Goal: Task Accomplishment & Management: Manage account settings

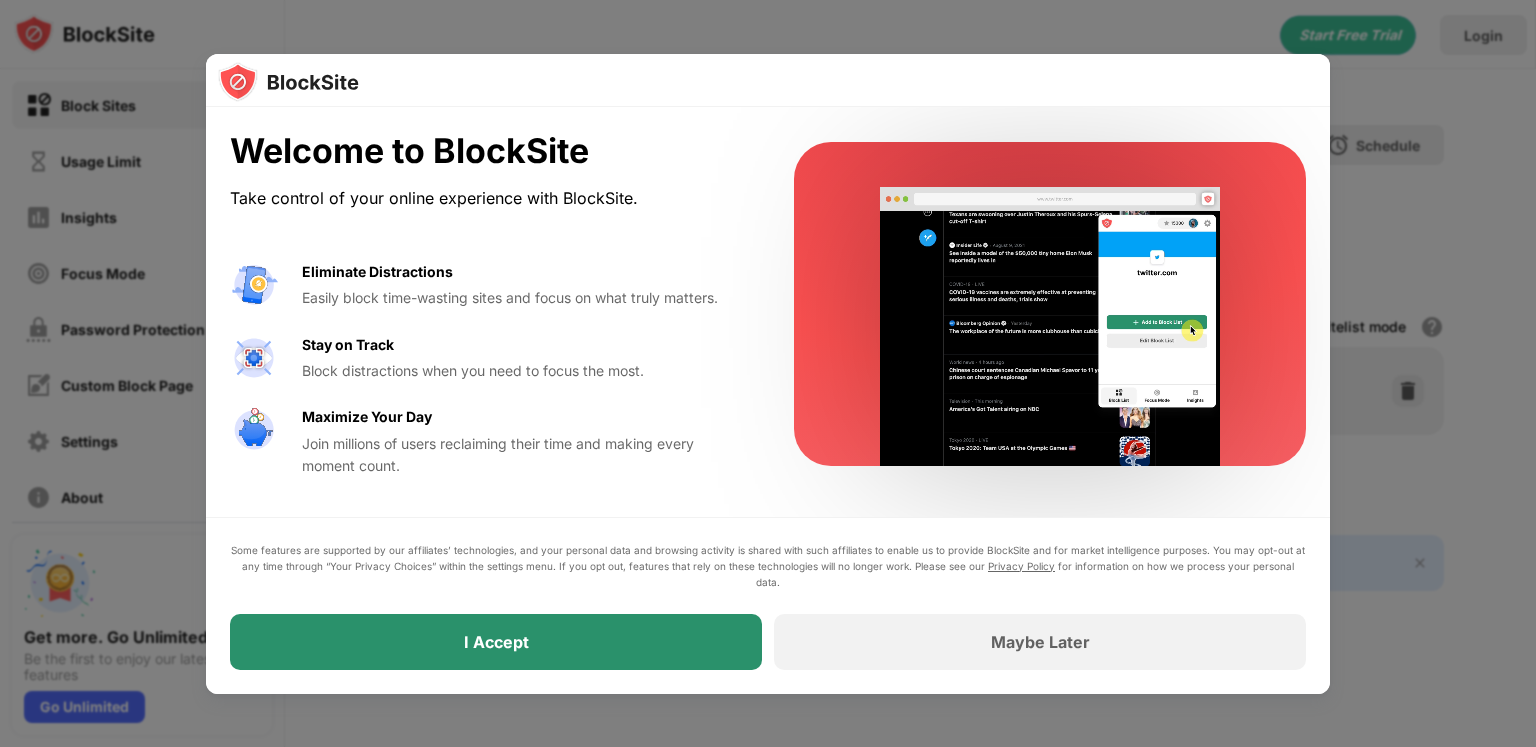
click at [605, 640] on div "I Accept" at bounding box center [496, 642] width 532 height 56
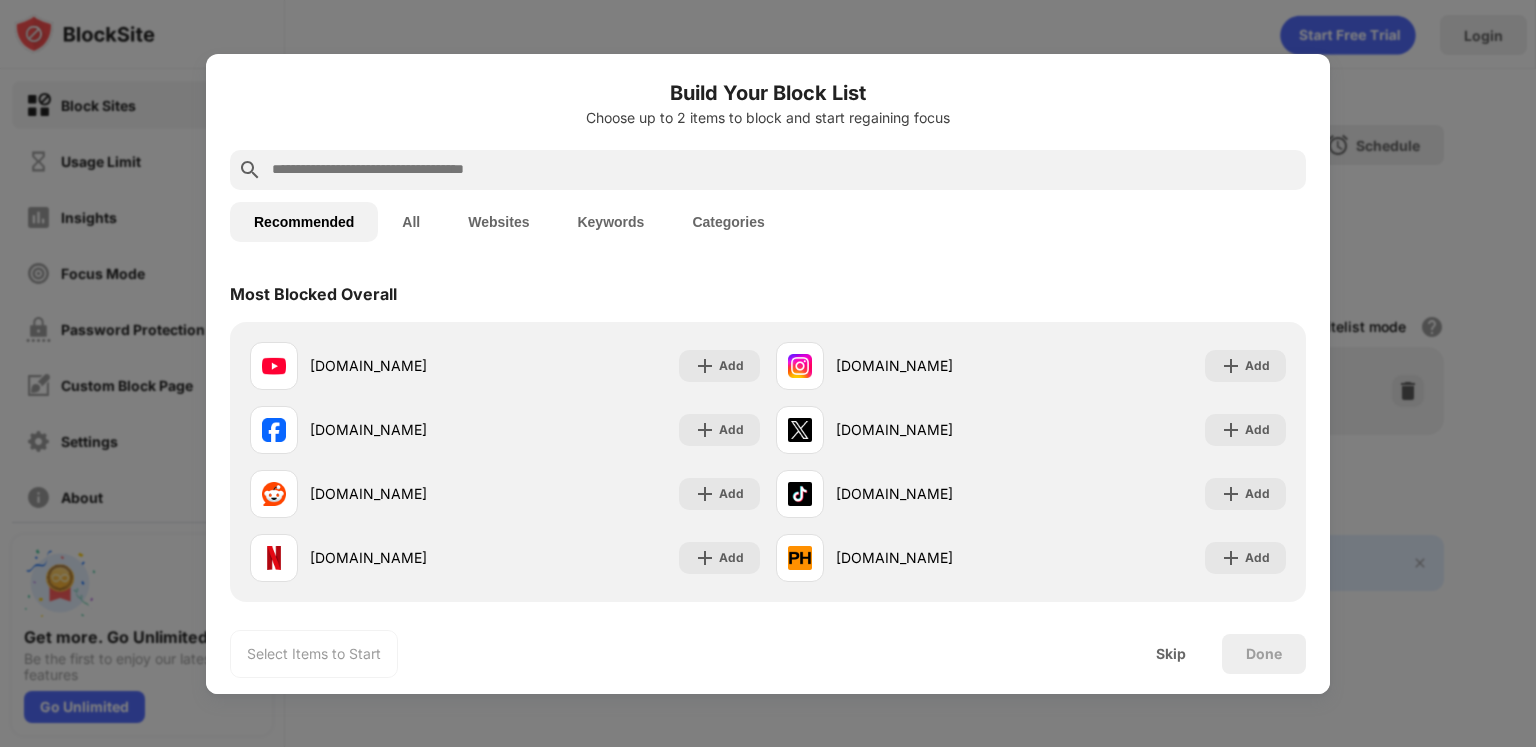
click at [1099, 654] on div "Select Items to Start Skip Done" at bounding box center [768, 654] width 1124 height 80
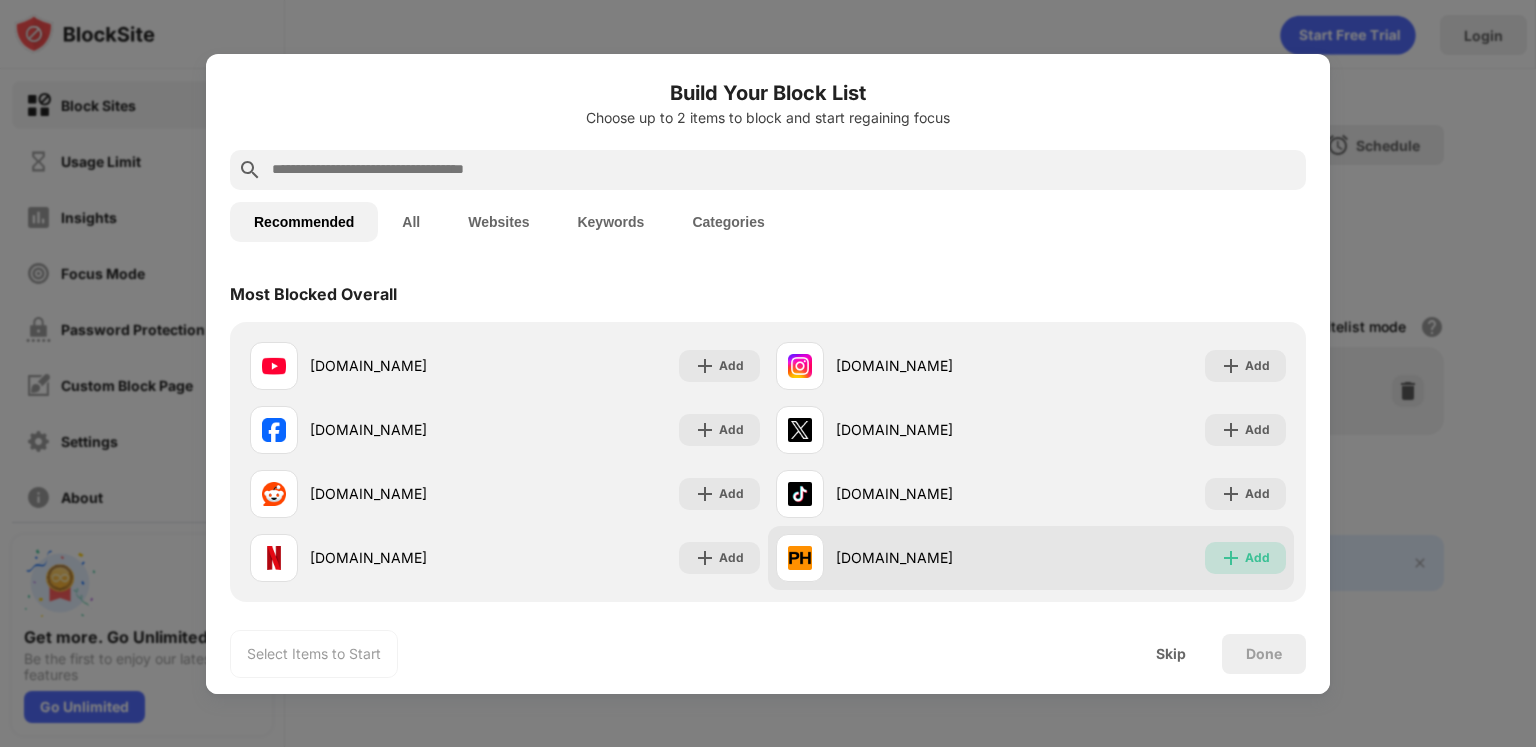
click at [1221, 561] on img at bounding box center [1231, 558] width 20 height 20
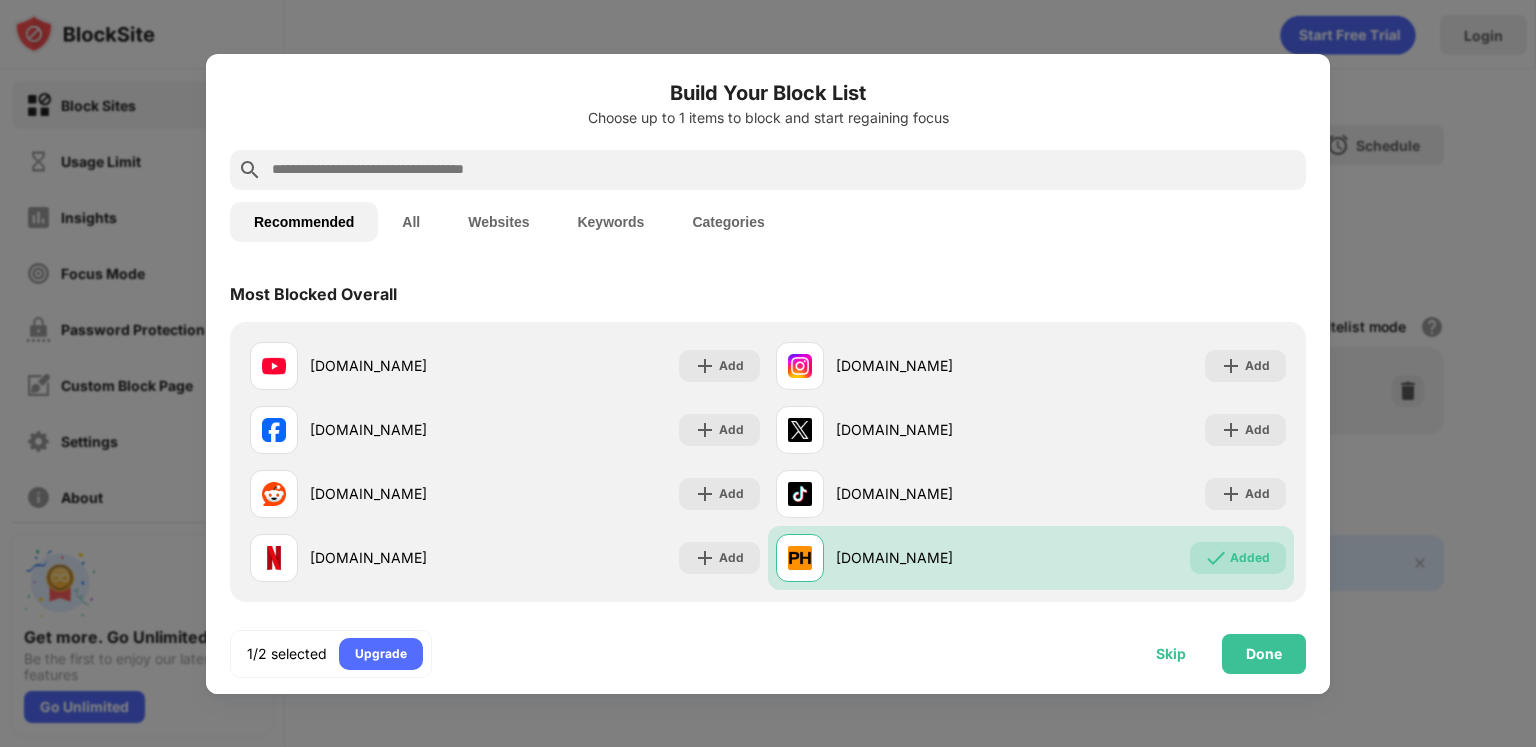
click at [1168, 644] on div "Skip" at bounding box center [1171, 654] width 78 height 40
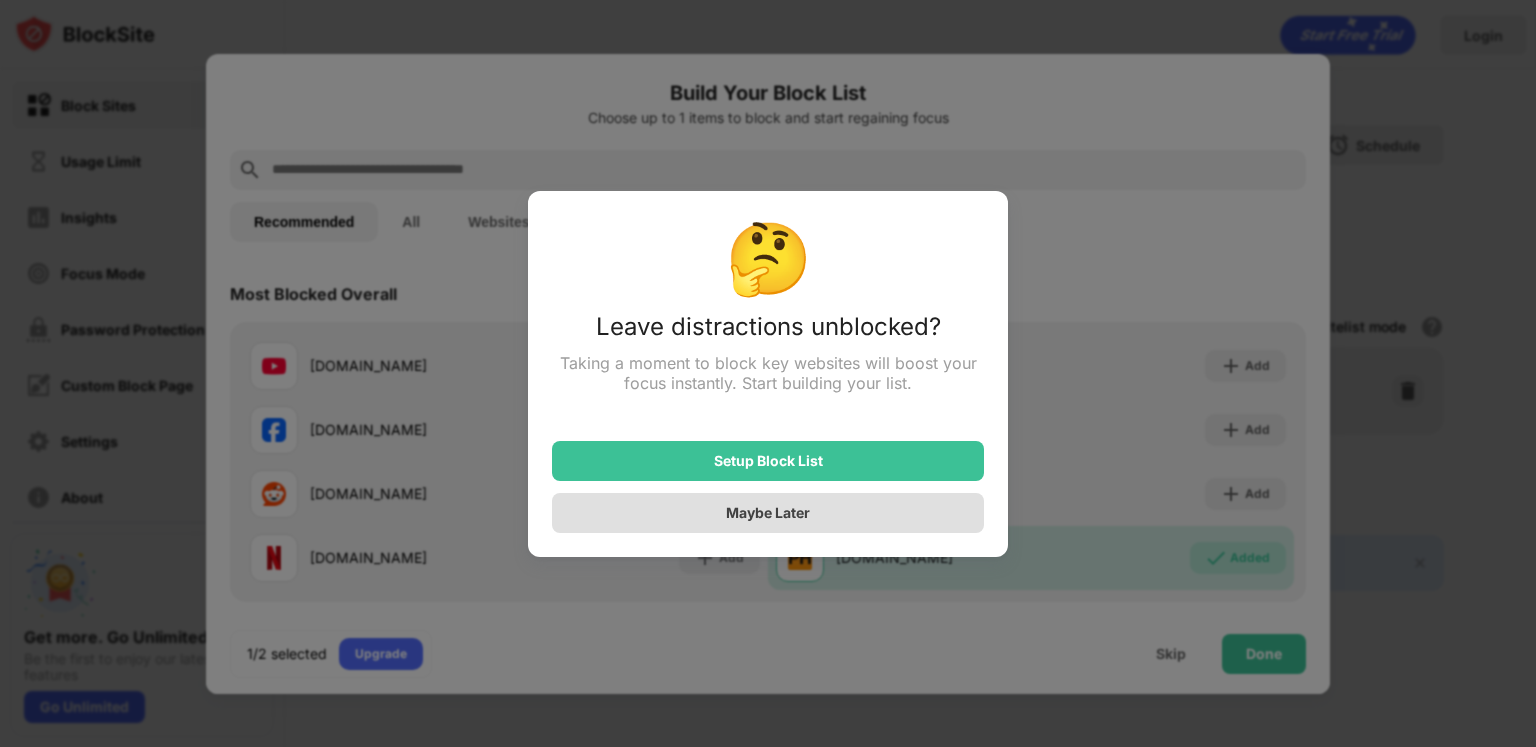
click at [758, 517] on div "Maybe Later" at bounding box center [768, 512] width 84 height 17
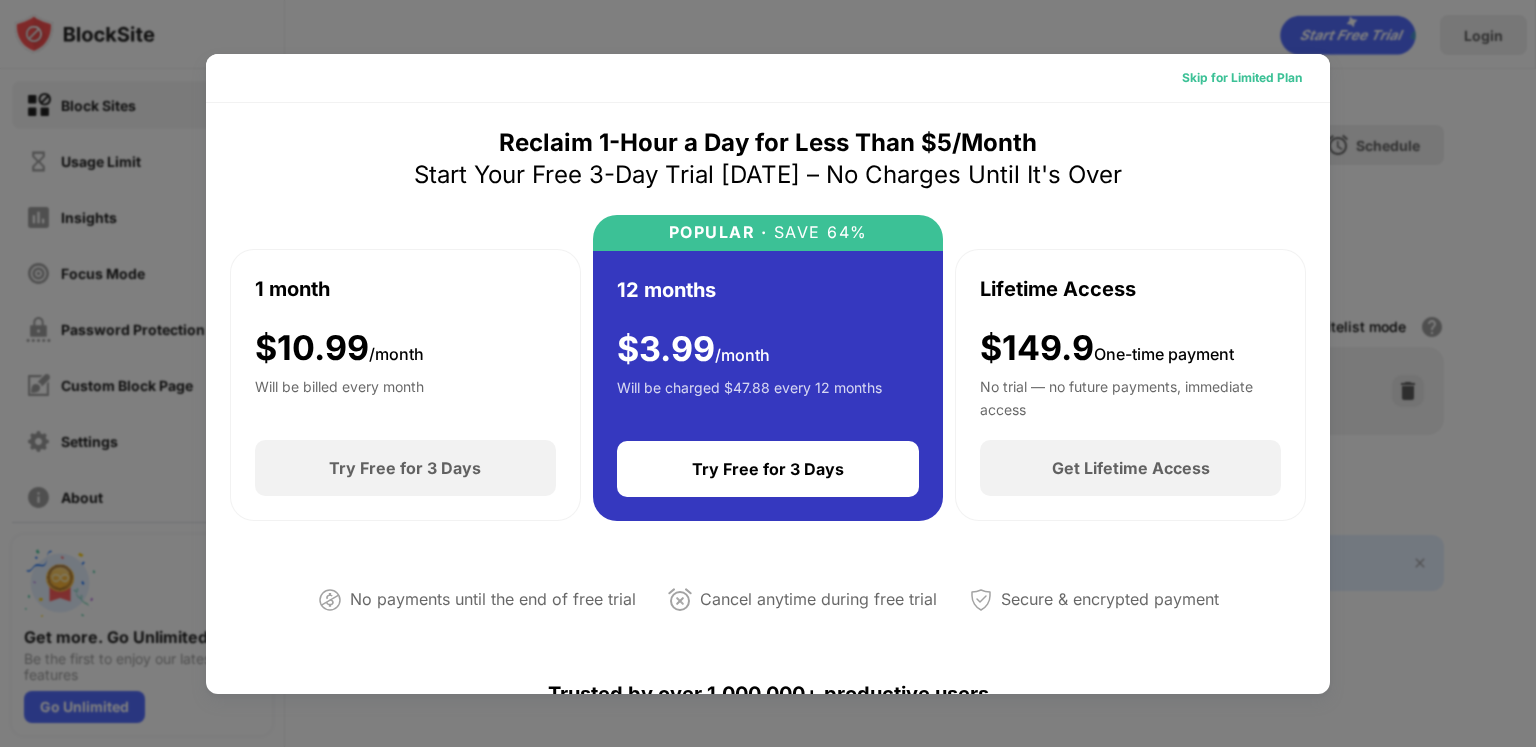
click at [1228, 73] on div "Skip for Limited Plan" at bounding box center [1242, 78] width 120 height 20
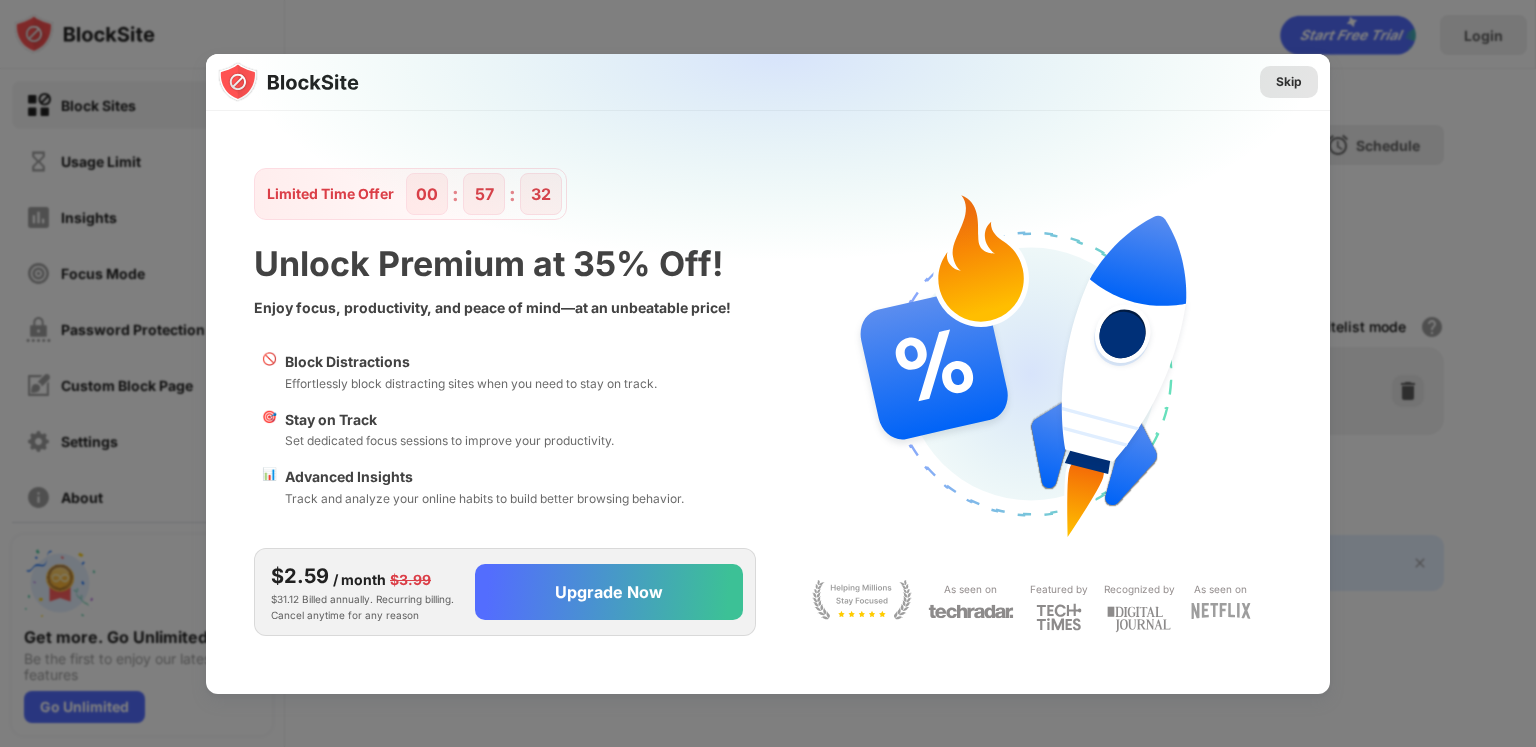
click at [1296, 84] on div "Skip" at bounding box center [1289, 82] width 26 height 20
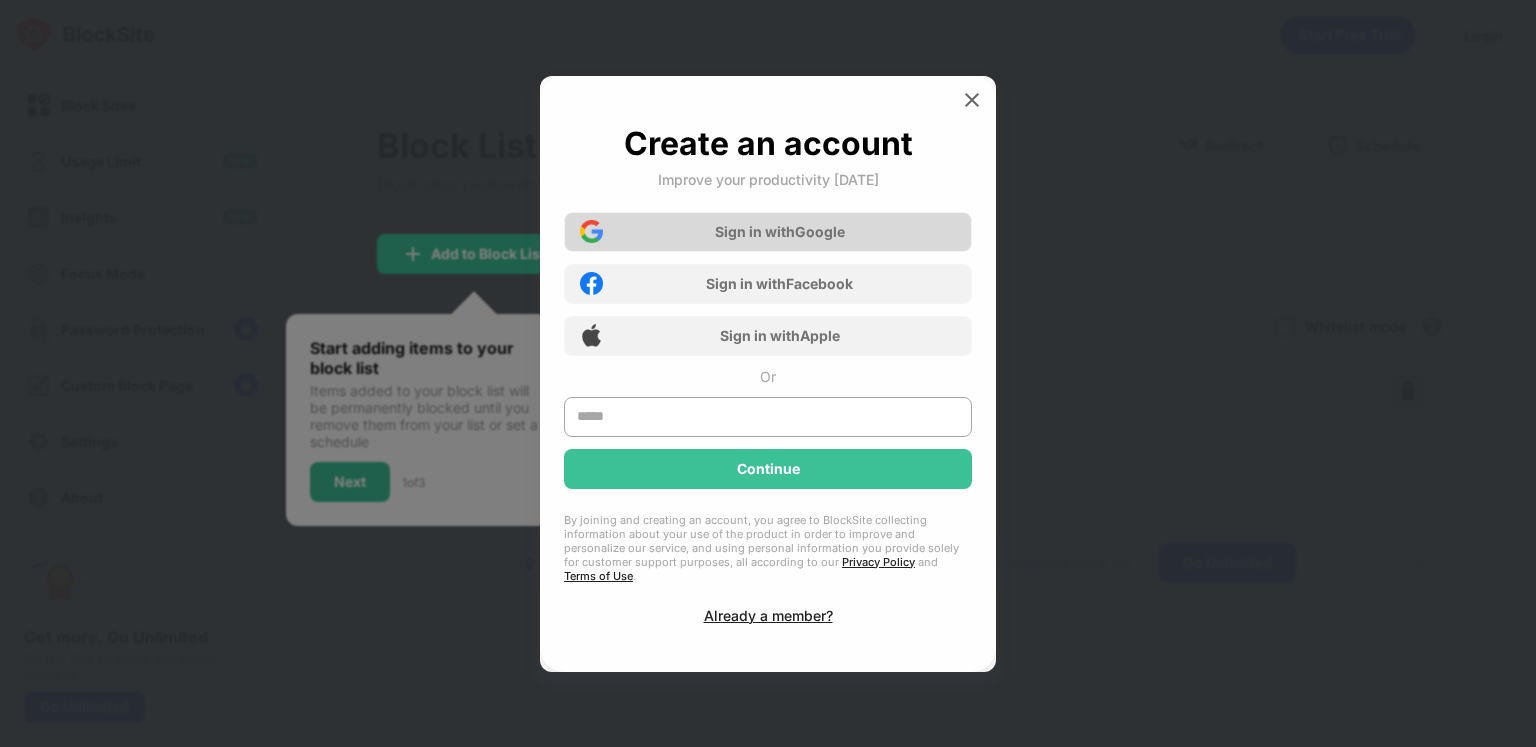
click at [784, 240] on div "Sign in with Google" at bounding box center [780, 231] width 130 height 17
click at [765, 240] on div "Sign in with Google" at bounding box center [780, 231] width 130 height 17
click at [810, 236] on div "Sign in with Google" at bounding box center [780, 231] width 130 height 17
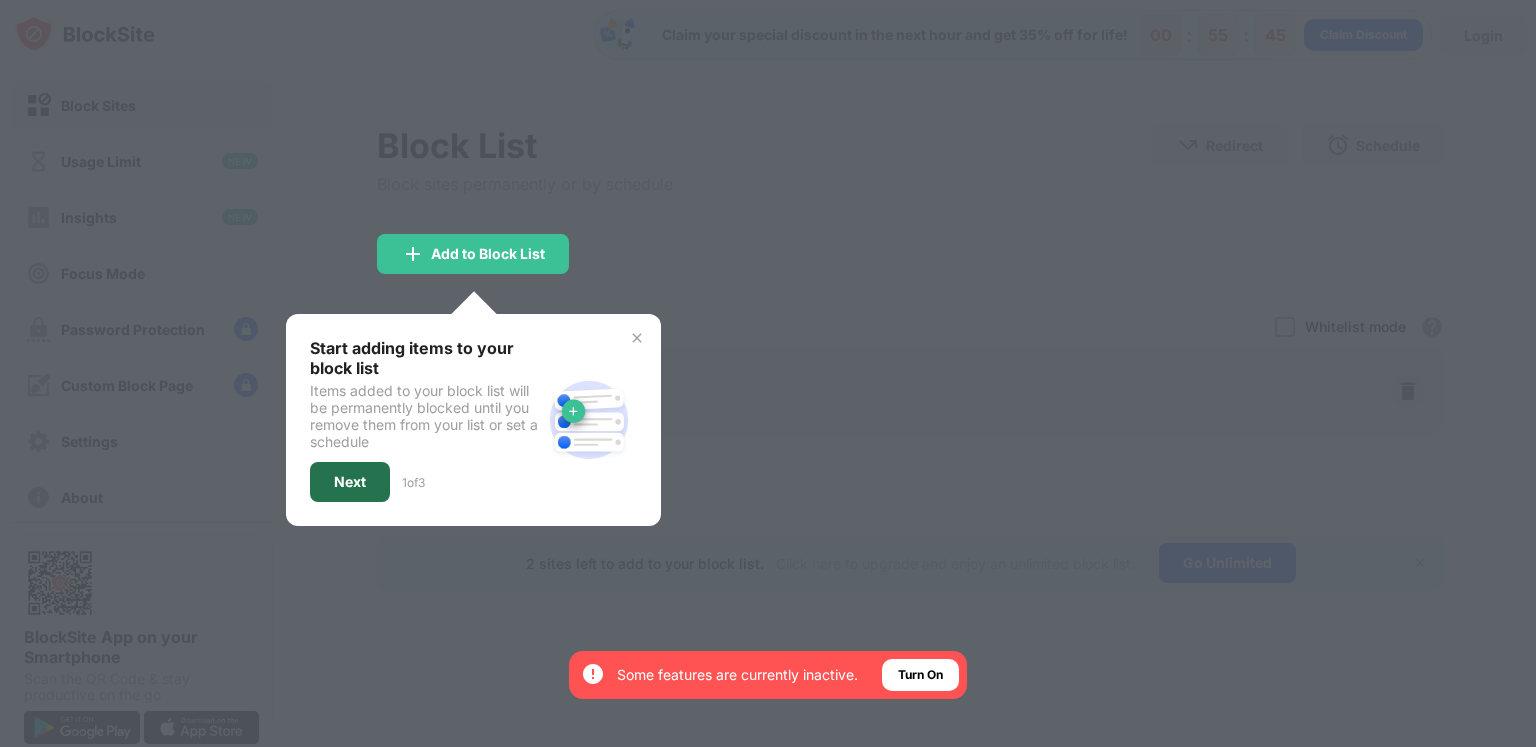
click at [356, 477] on div "Next" at bounding box center [350, 482] width 32 height 16
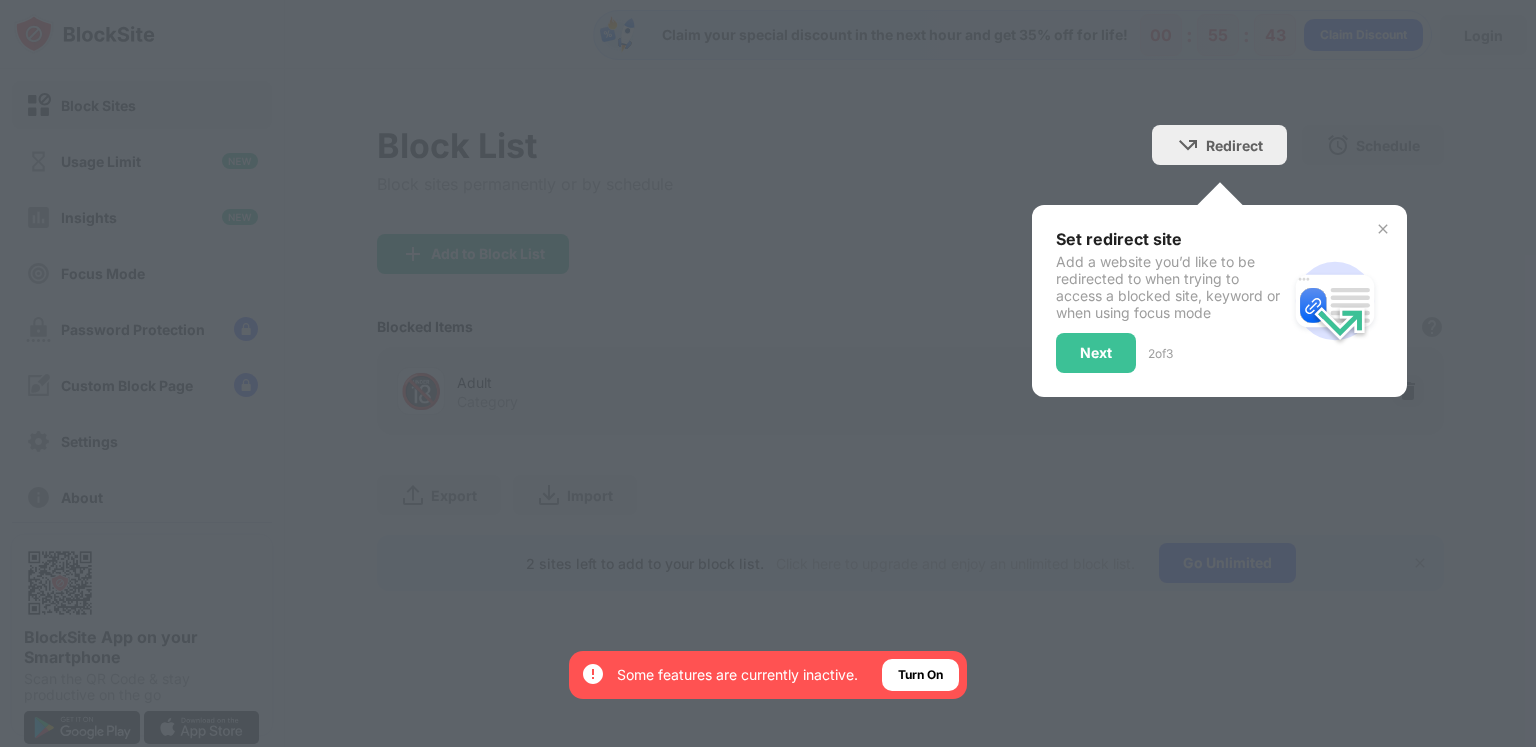
click at [1380, 225] on img at bounding box center [1383, 229] width 16 height 16
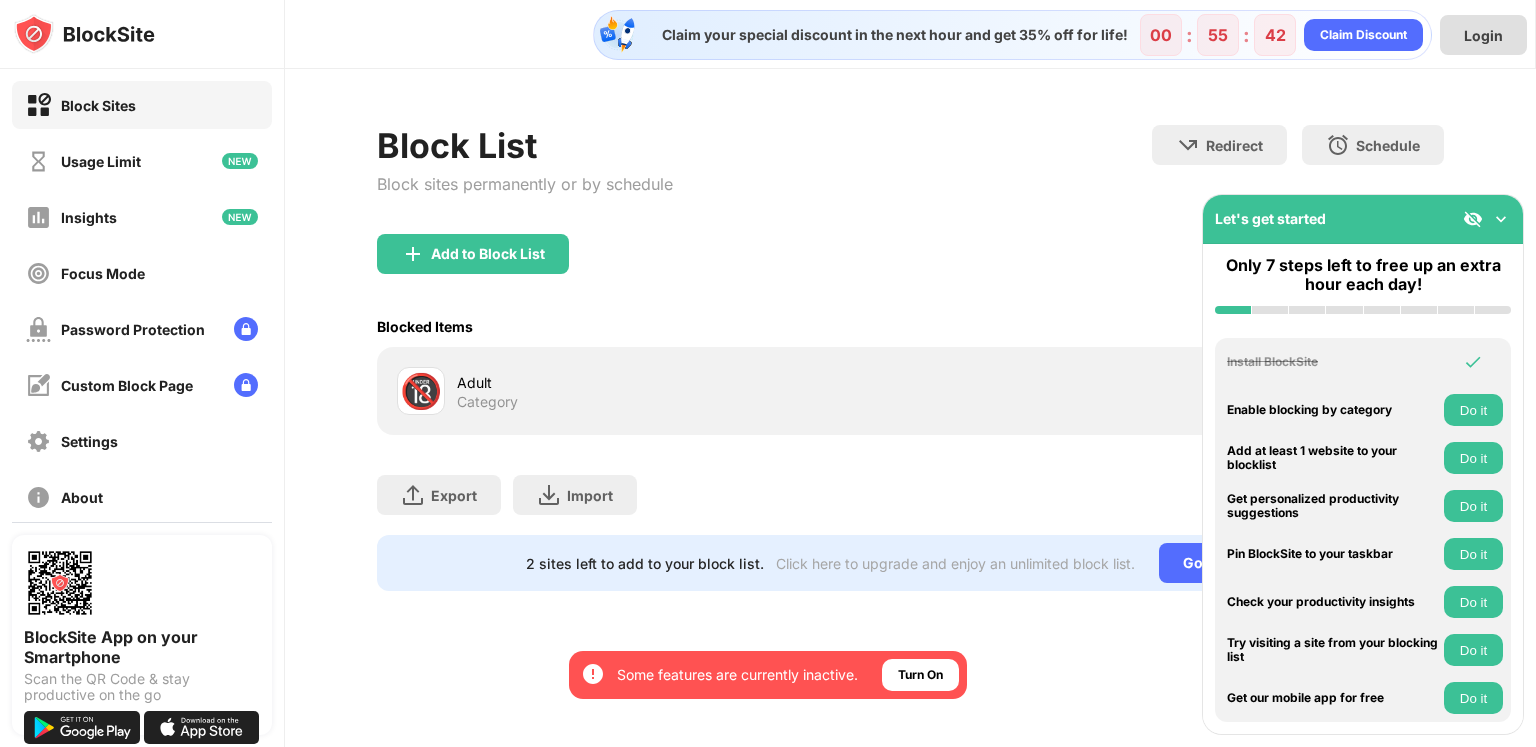
click at [1473, 31] on div "Login" at bounding box center [1483, 35] width 39 height 17
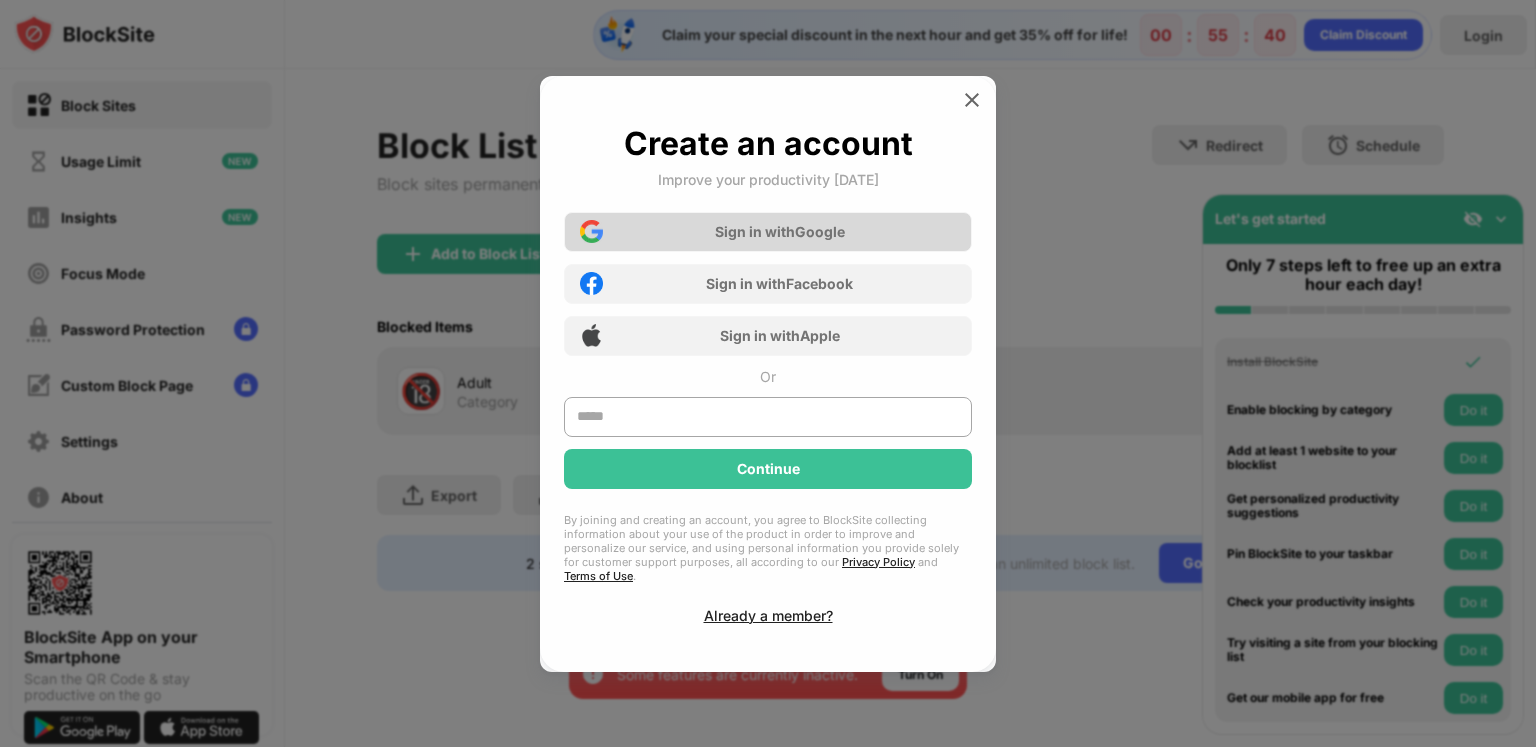
click at [790, 230] on div "Sign in with Google" at bounding box center [768, 232] width 408 height 40
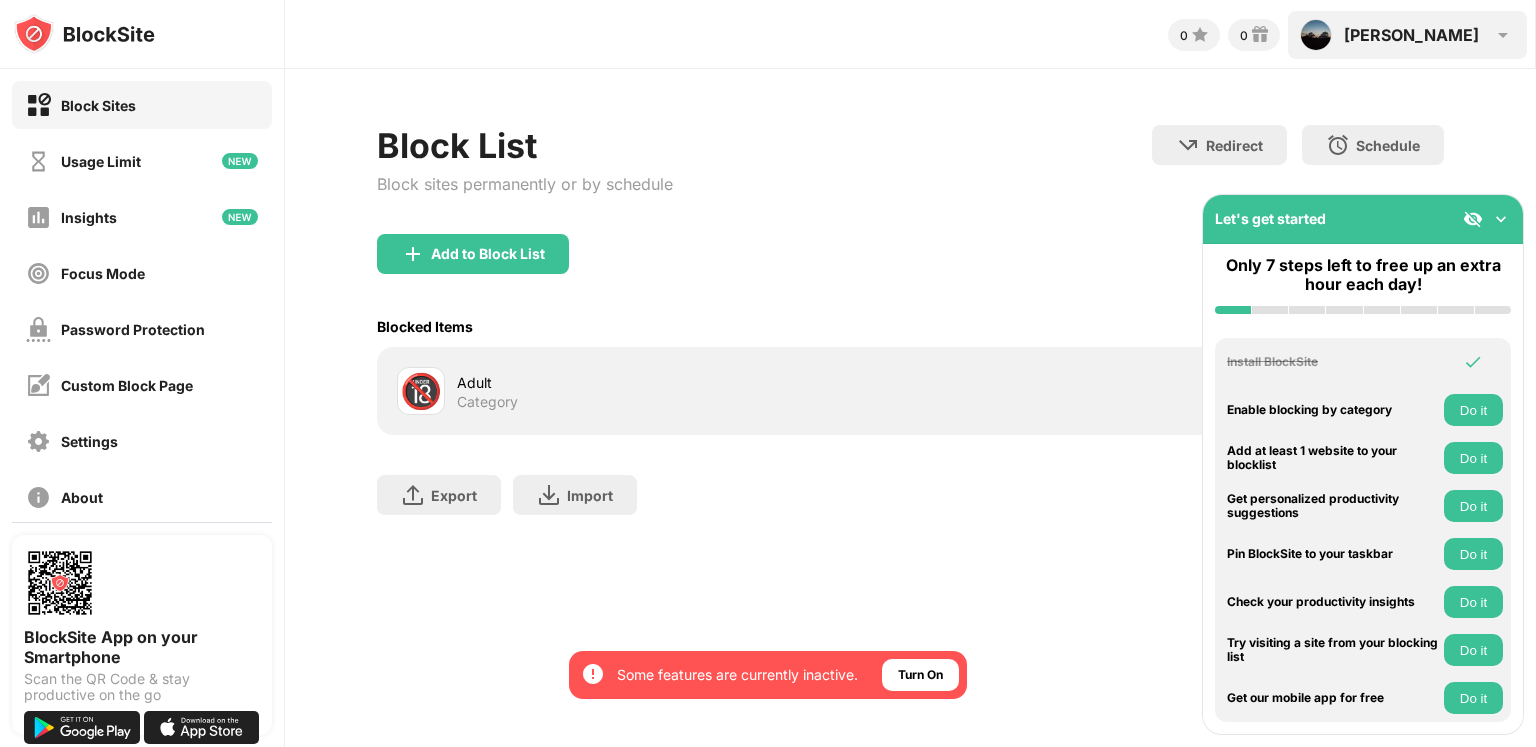
click at [1470, 33] on div "Matt" at bounding box center [1411, 35] width 135 height 20
